Goal: Task Accomplishment & Management: Manage account settings

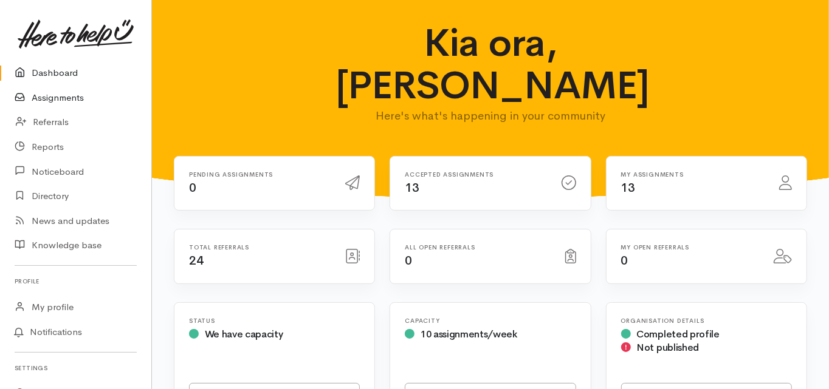
click at [55, 100] on link "Assignments" at bounding box center [75, 98] width 151 height 25
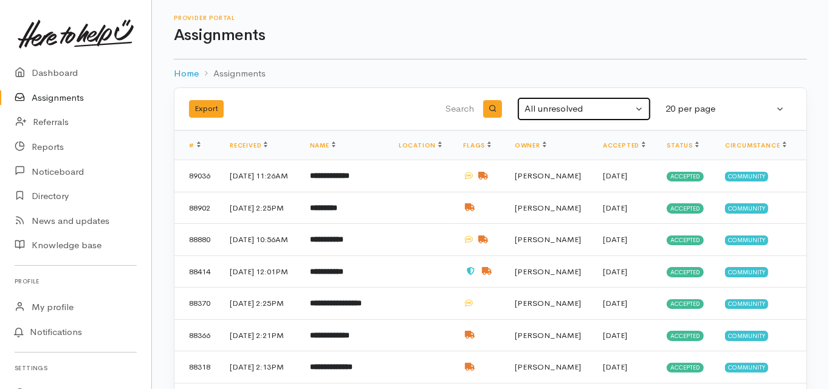
click at [541, 101] on button "All unresolved" at bounding box center [584, 109] width 134 height 24
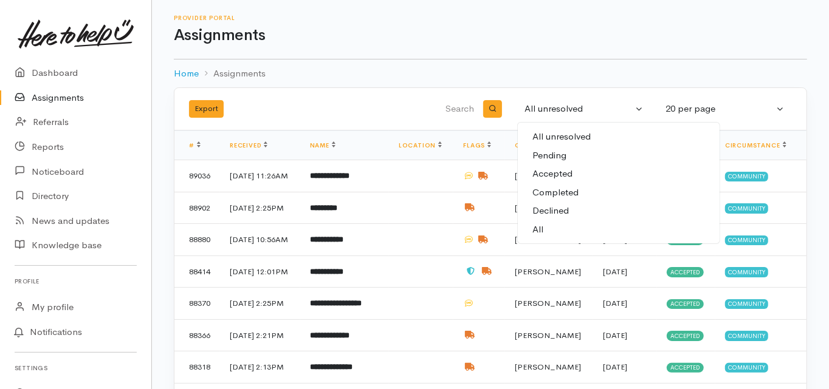
click at [545, 228] on link "All" at bounding box center [619, 230] width 202 height 19
select select "All"
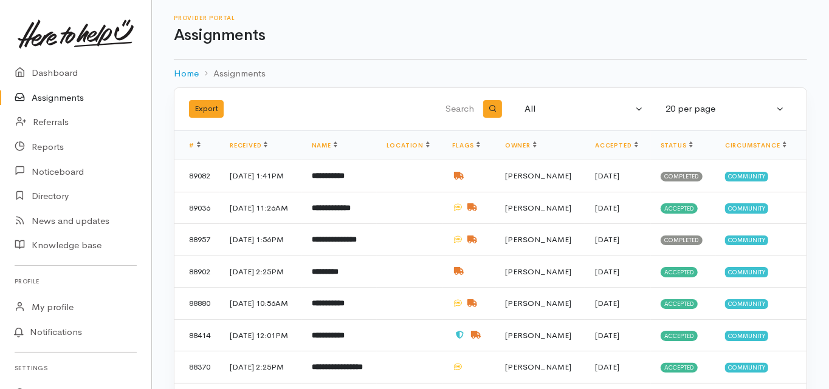
click at [466, 108] on input "search" at bounding box center [414, 109] width 123 height 29
type input "[PERSON_NAME]"
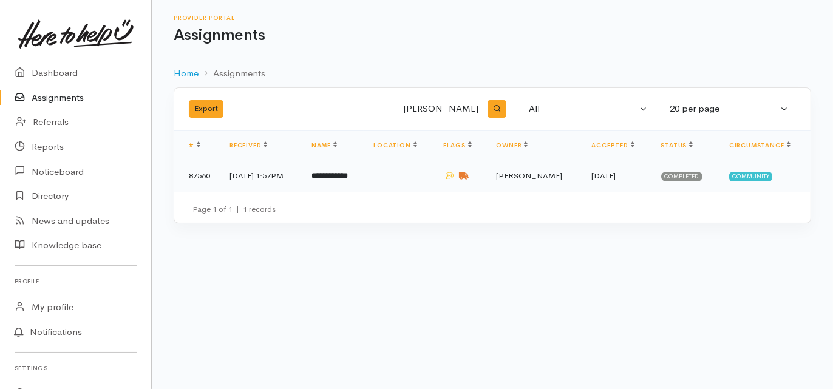
click at [348, 176] on b "**********" at bounding box center [330, 176] width 36 height 8
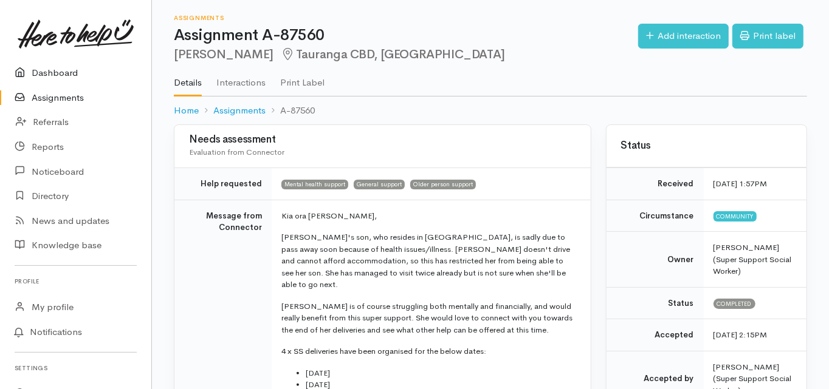
click at [63, 70] on link "Dashboard" at bounding box center [75, 73] width 151 height 25
